Goal: Information Seeking & Learning: Learn about a topic

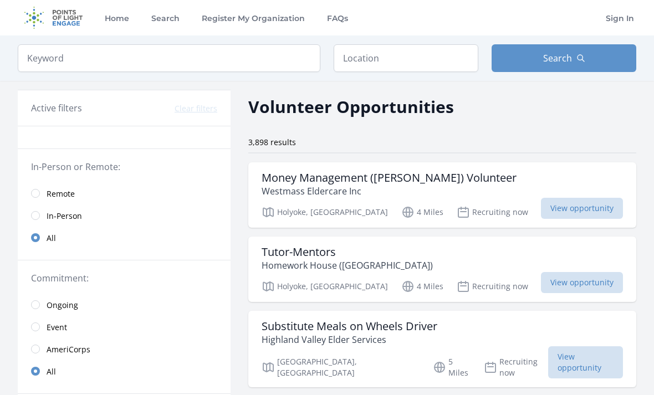
click at [37, 197] on input "radio" at bounding box center [35, 193] width 9 height 9
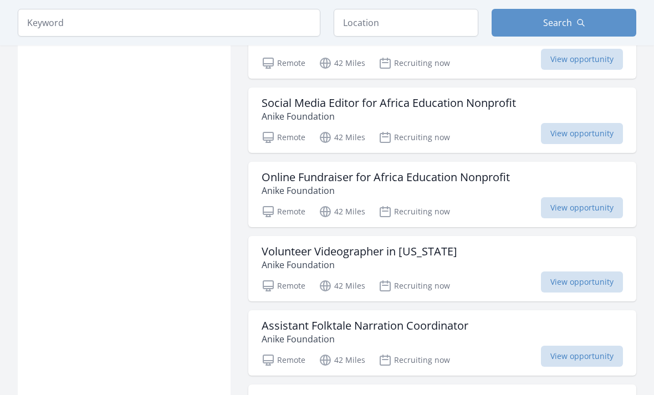
scroll to position [1203, 0]
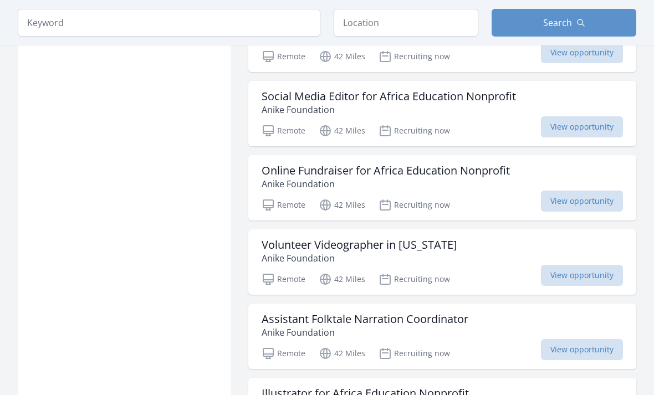
scroll to position [1202, 0]
